Goal: Navigation & Orientation: Locate item on page

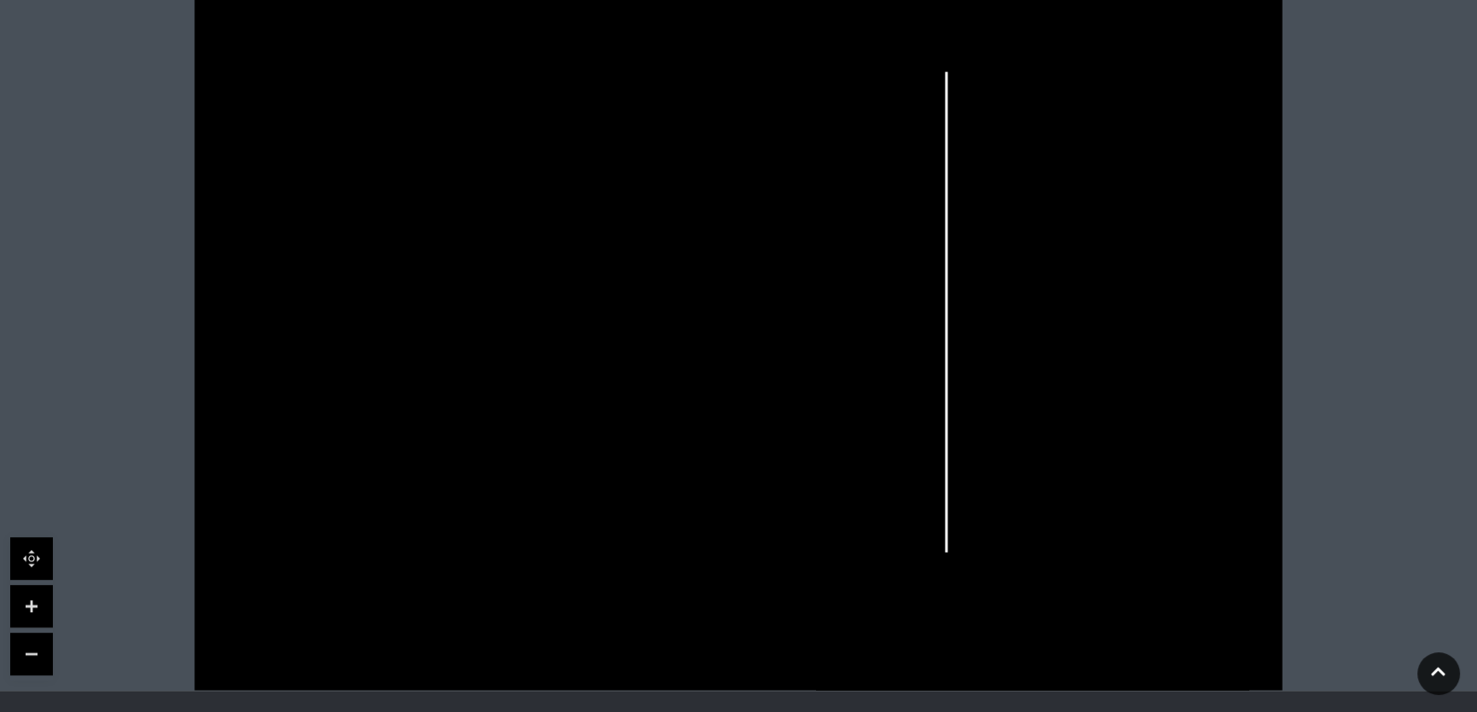
scroll to position [542, 0]
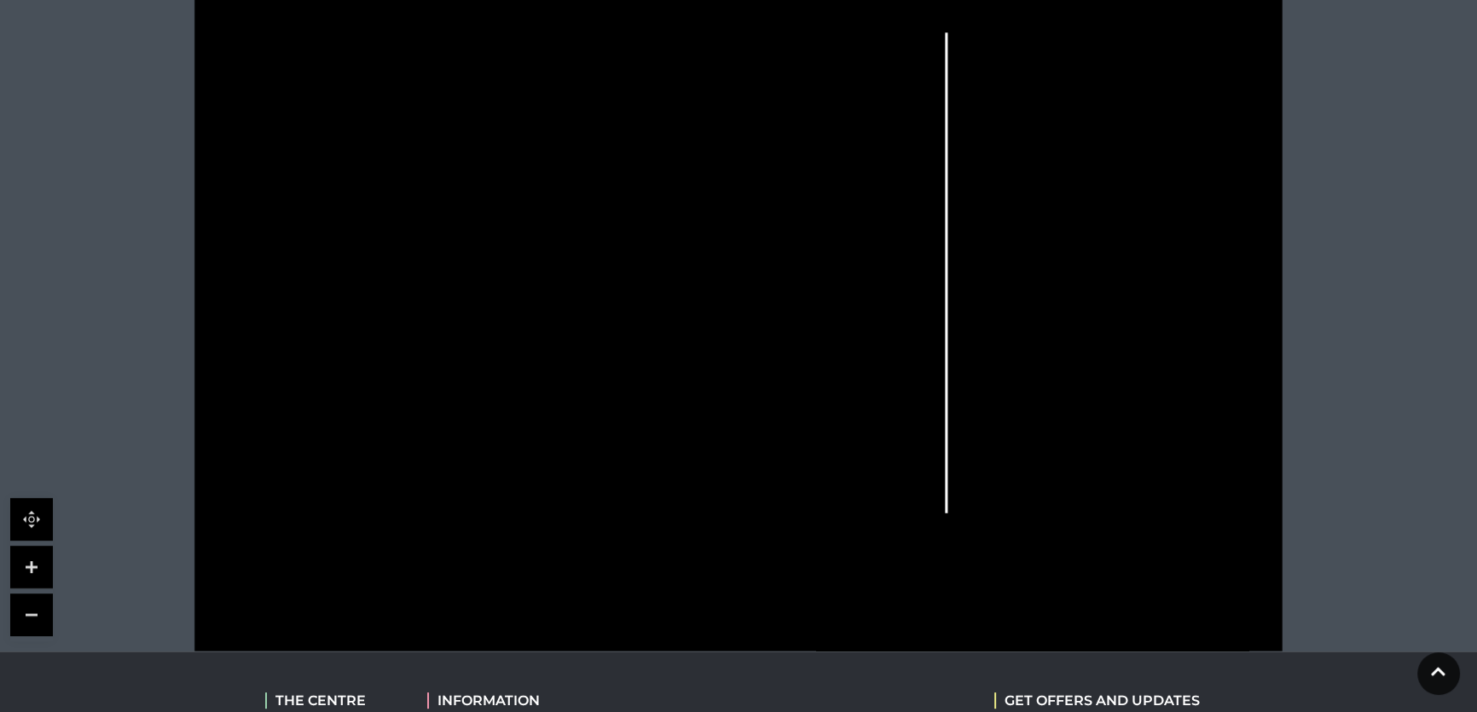
click at [31, 559] on link at bounding box center [31, 567] width 43 height 43
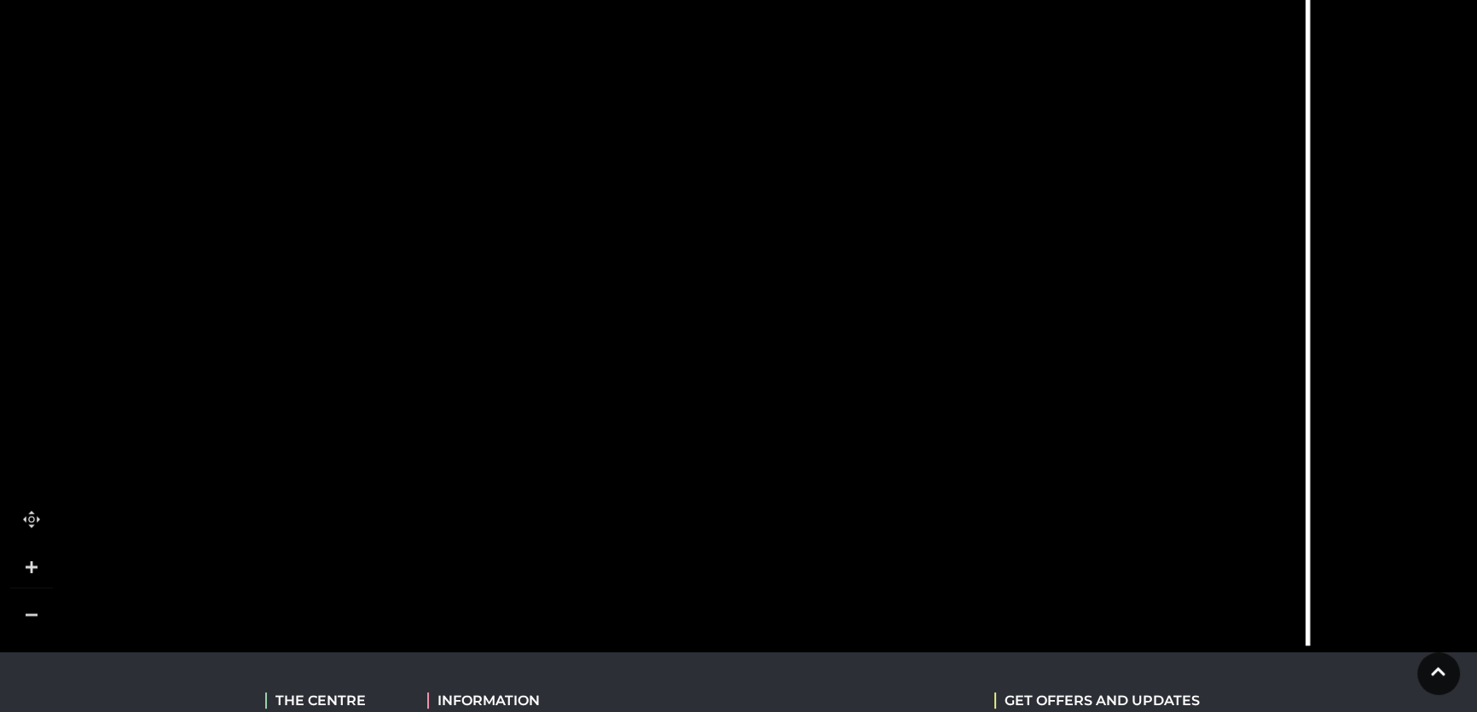
drag, startPoint x: 507, startPoint y: 373, endPoint x: 698, endPoint y: 306, distance: 202.5
click at [698, 306] on icon at bounding box center [932, 203] width 2455 height 1381
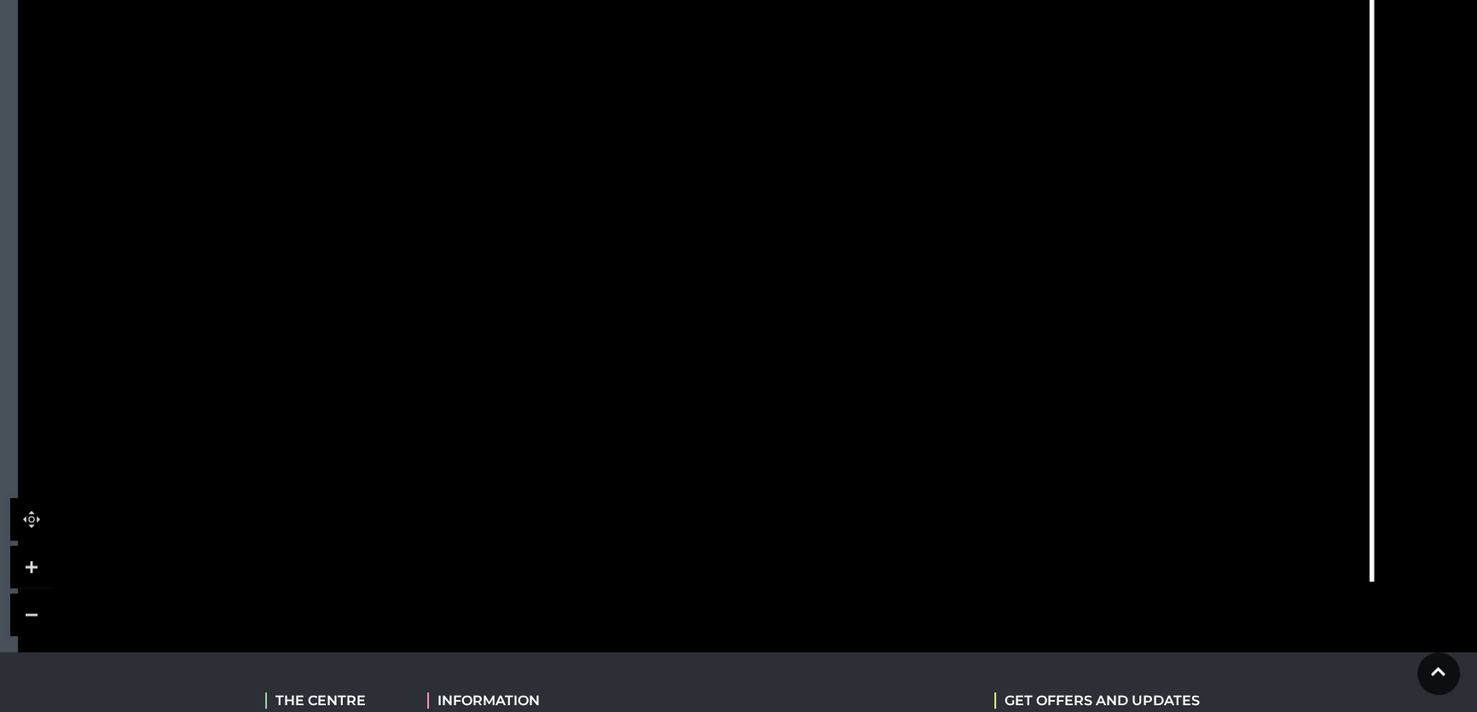
drag, startPoint x: 674, startPoint y: 392, endPoint x: 732, endPoint y: 250, distance: 153.7
click at [733, 256] on icon at bounding box center [996, 139] width 2455 height 1381
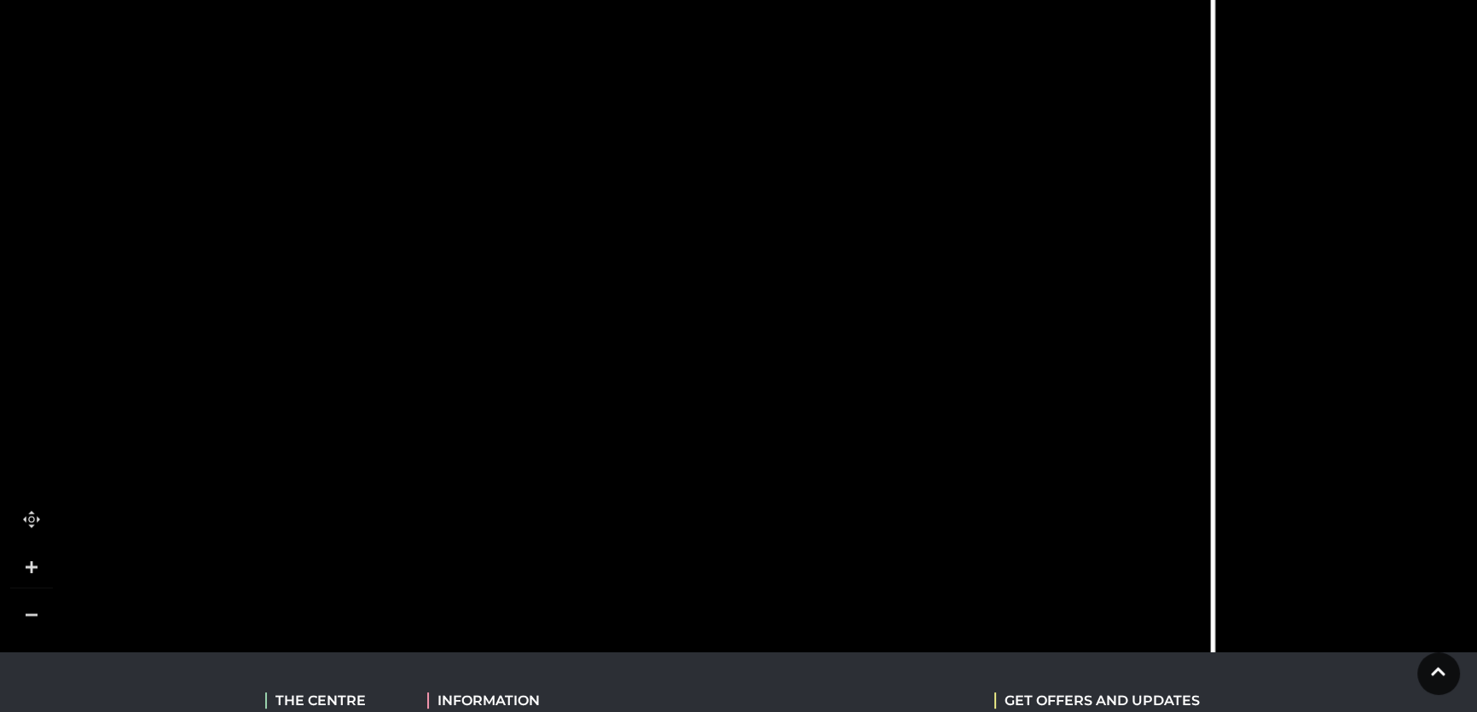
drag, startPoint x: 710, startPoint y: 404, endPoint x: 577, endPoint y: 622, distance: 255.6
click at [578, 636] on icon at bounding box center [837, 248] width 2455 height 1381
drag, startPoint x: 563, startPoint y: 246, endPoint x: 581, endPoint y: 531, distance: 285.3
click at [581, 531] on icon at bounding box center [837, 473] width 2455 height 1381
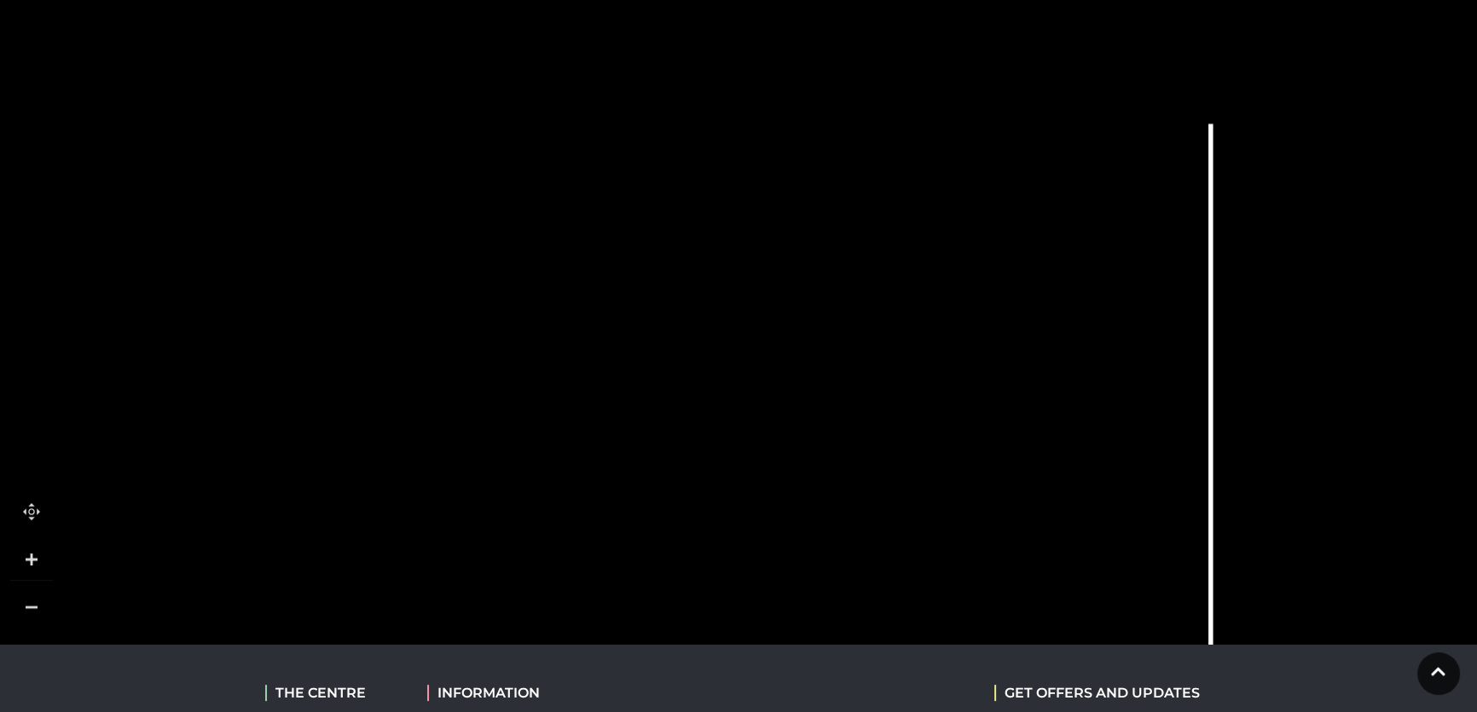
scroll to position [543, 0]
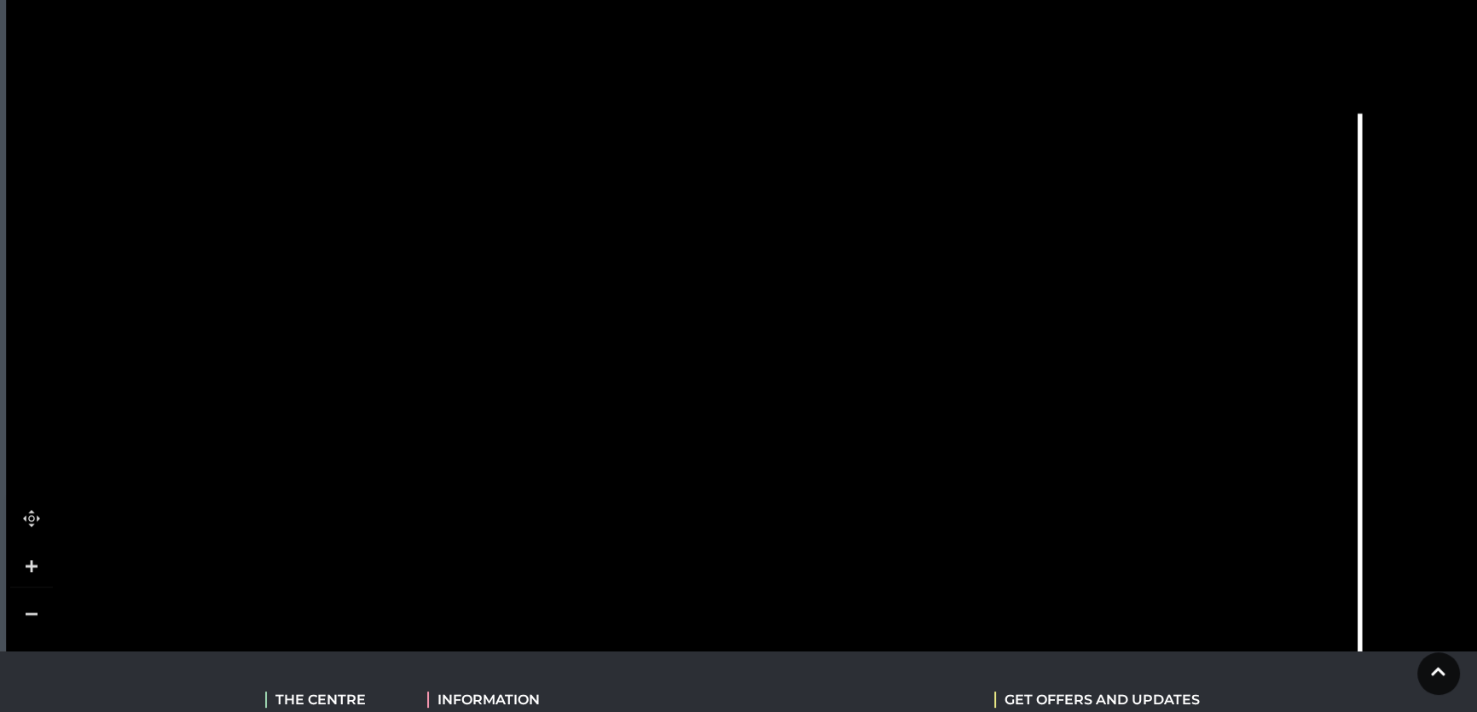
drag, startPoint x: 586, startPoint y: 194, endPoint x: 737, endPoint y: 175, distance: 153.0
click at [737, 175] on icon at bounding box center [984, 537] width 2455 height 1381
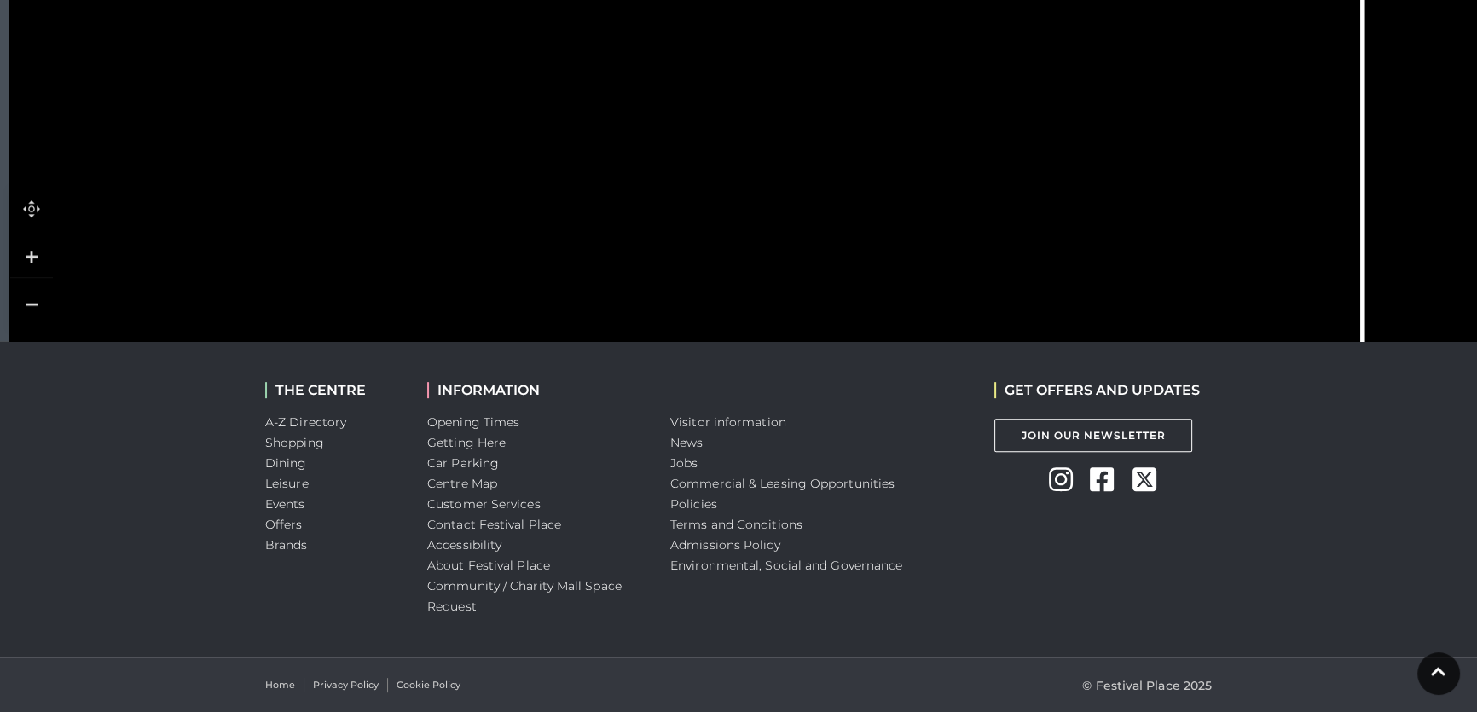
scroll to position [853, 0]
click at [33, 294] on link at bounding box center [31, 304] width 43 height 43
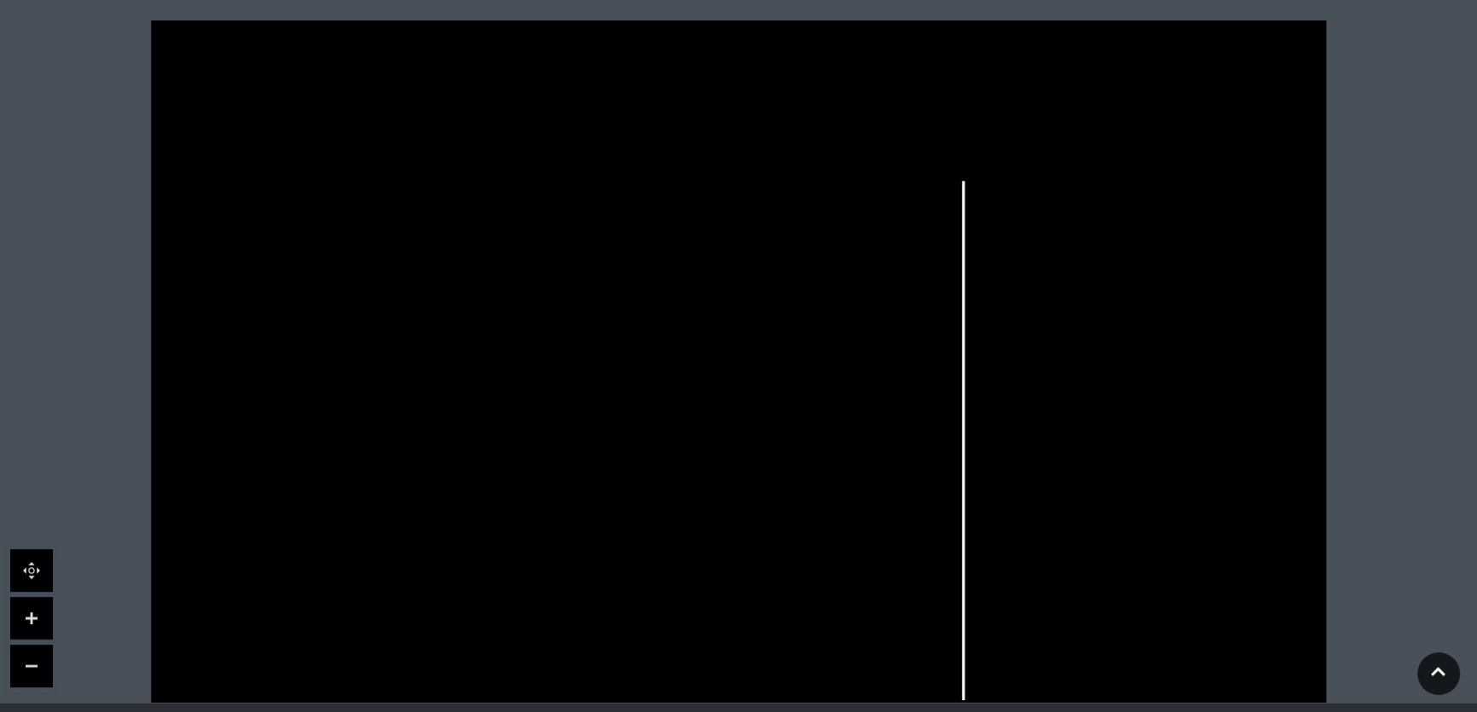
scroll to position [621, 0]
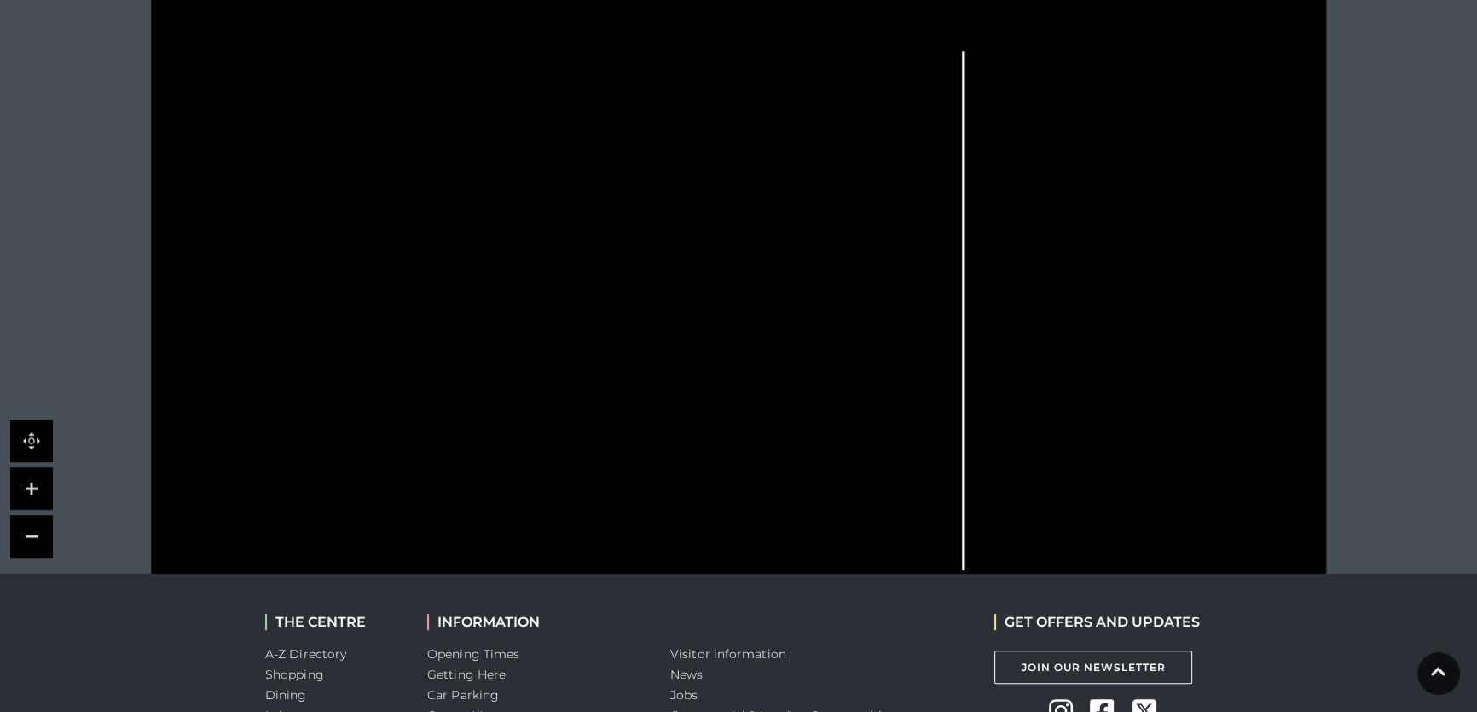
click at [33, 494] on link at bounding box center [31, 488] width 43 height 43
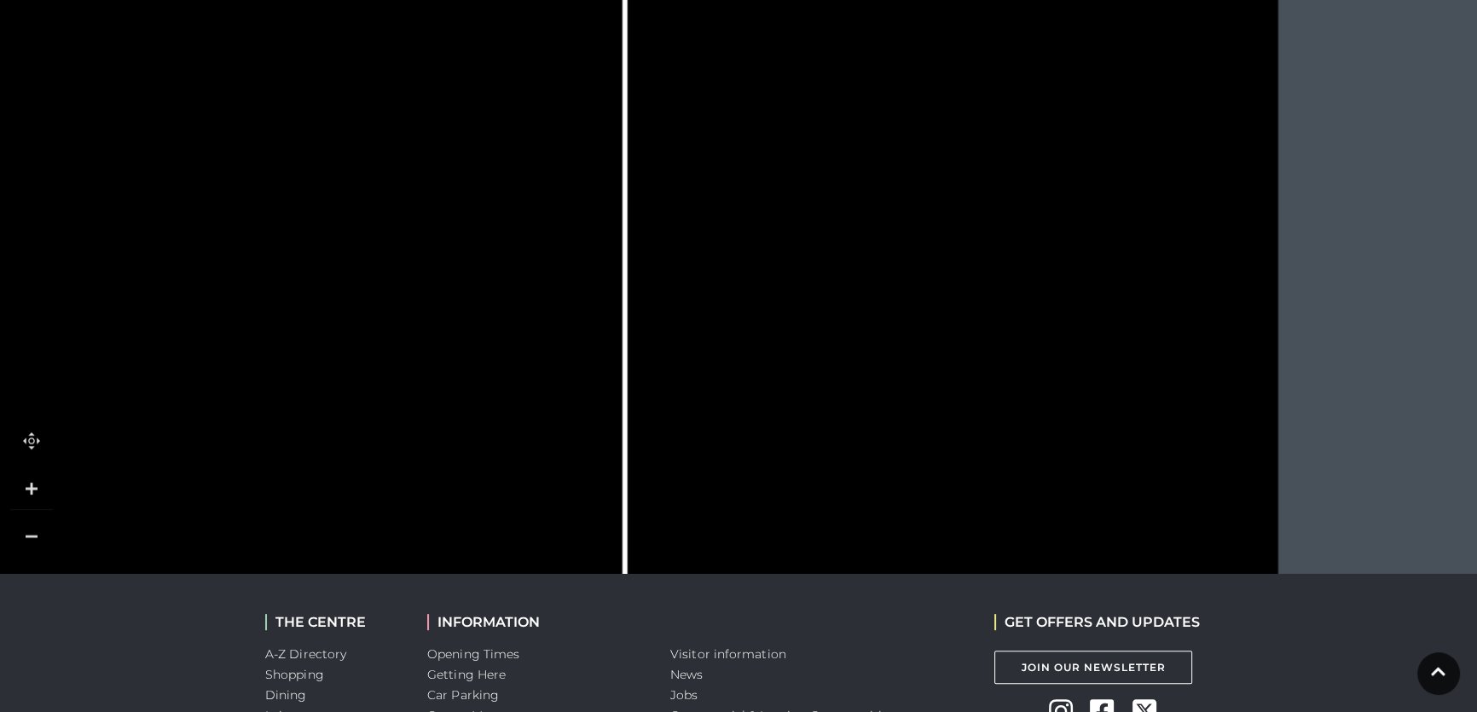
drag, startPoint x: 1184, startPoint y: 375, endPoint x: 666, endPoint y: 232, distance: 537.8
click at [666, 232] on icon at bounding box center [219, 254] width 2651 height 1492
